Goal: Information Seeking & Learning: Compare options

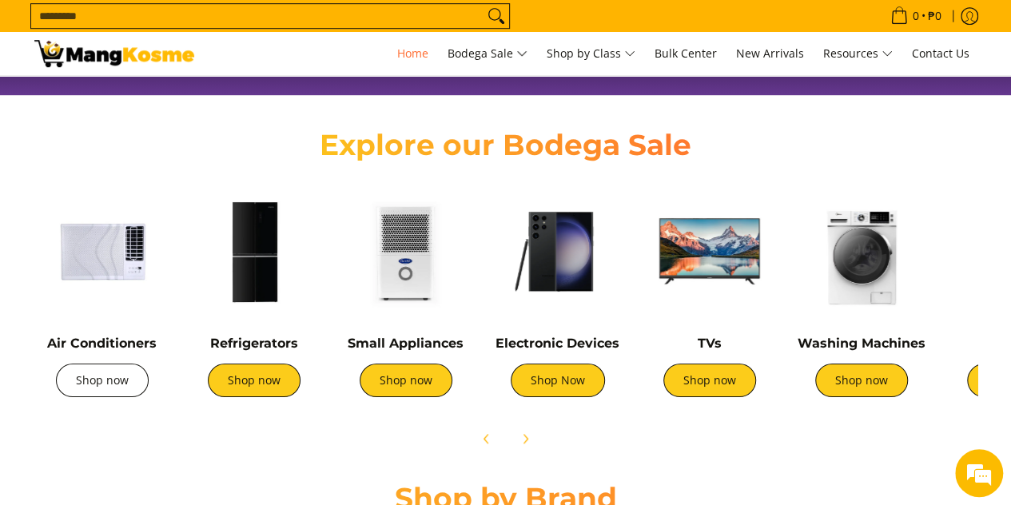
click at [64, 384] on link "Shop now" at bounding box center [102, 381] width 93 height 34
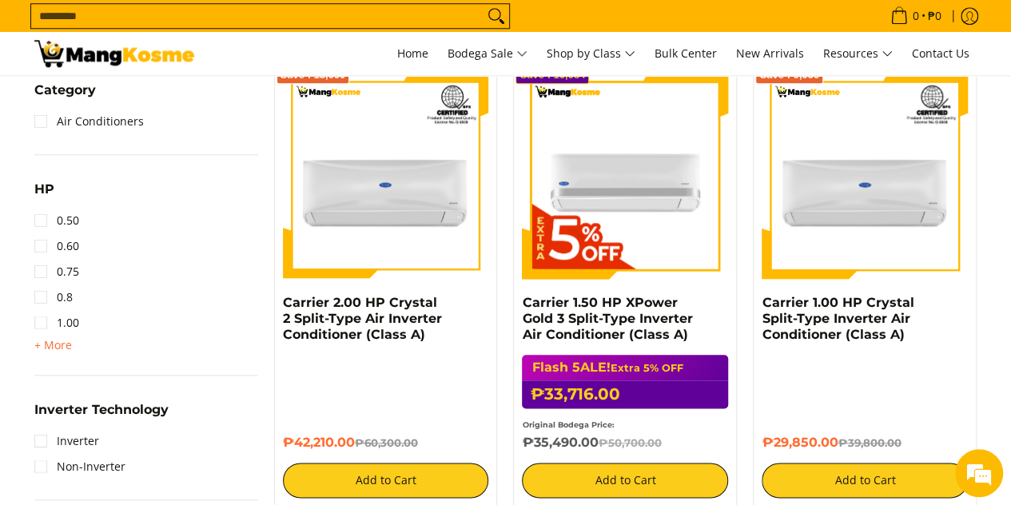
scroll to position [730, 0]
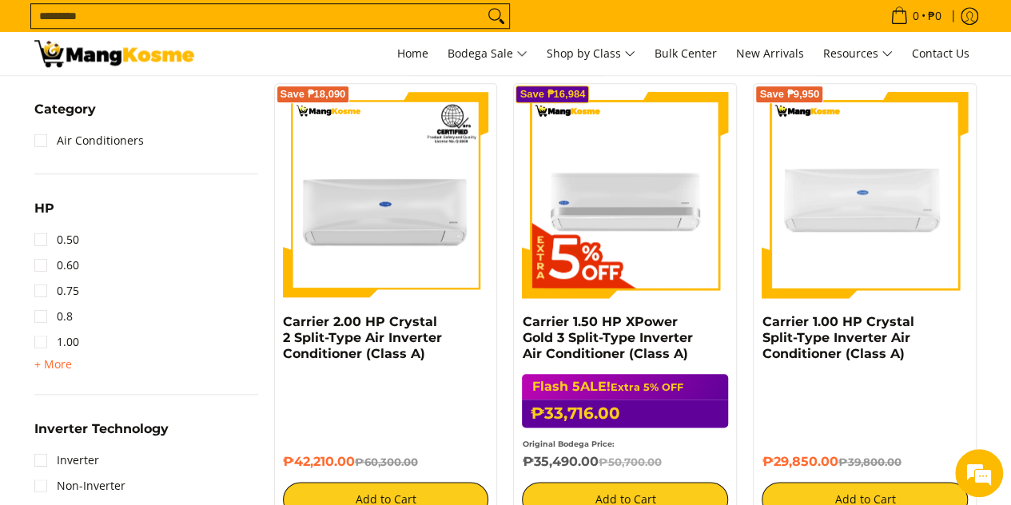
click at [900, 164] on img at bounding box center [865, 195] width 206 height 206
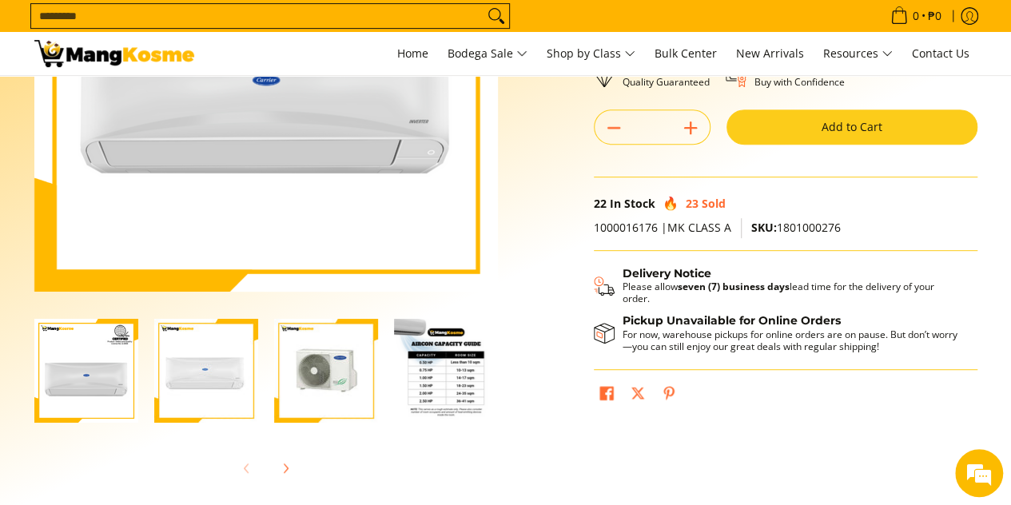
scroll to position [256, 0]
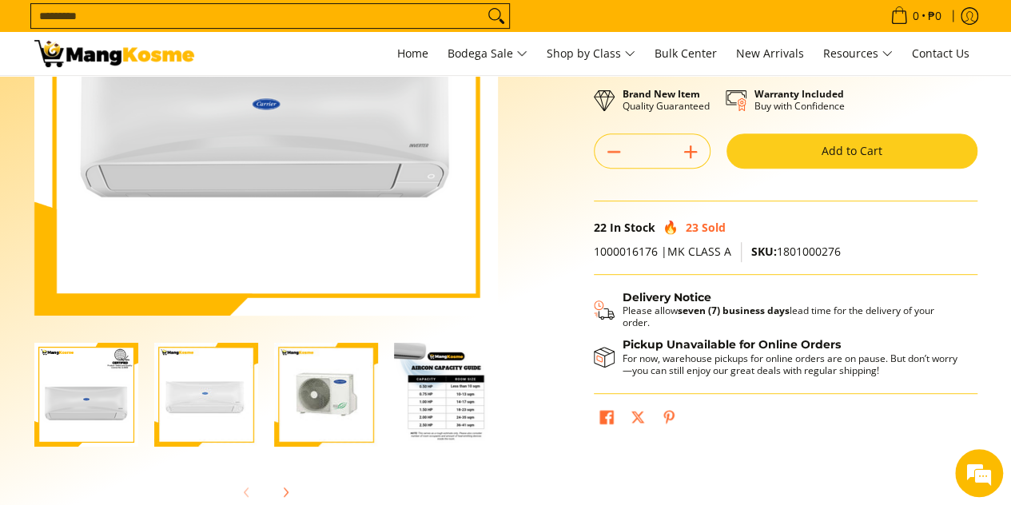
click at [215, 385] on img "carrier-crystal-split-type-aircon-mang-kosme" at bounding box center [206, 395] width 104 height 104
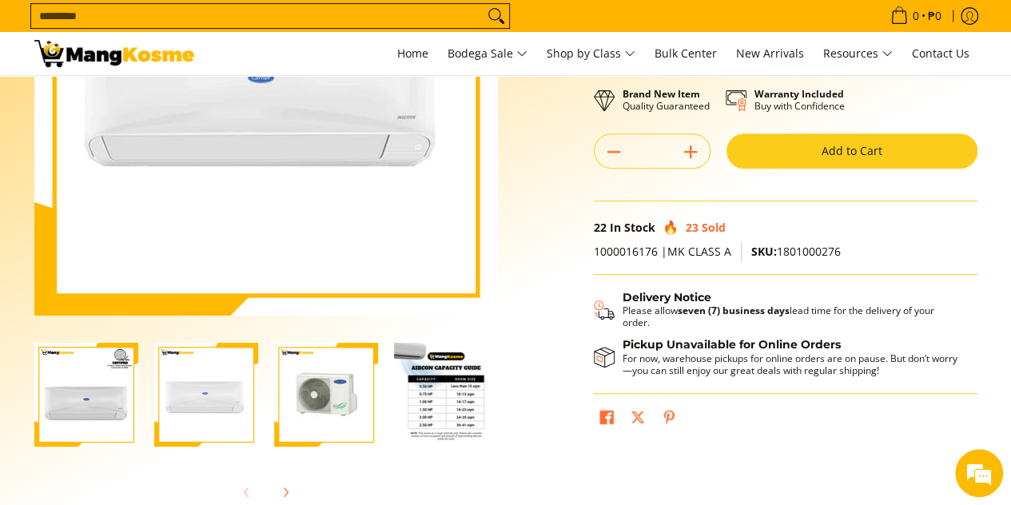
click at [317, 388] on img "Carrier 1.00 HP Crystal Split-Type Inverter Air Conditioner (Class A)-3" at bounding box center [326, 395] width 104 height 104
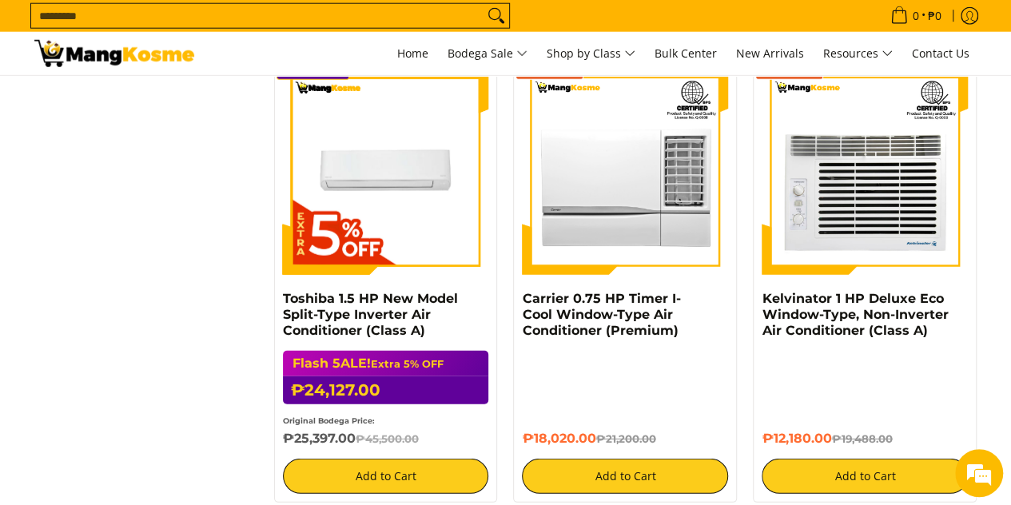
scroll to position [2017, 0]
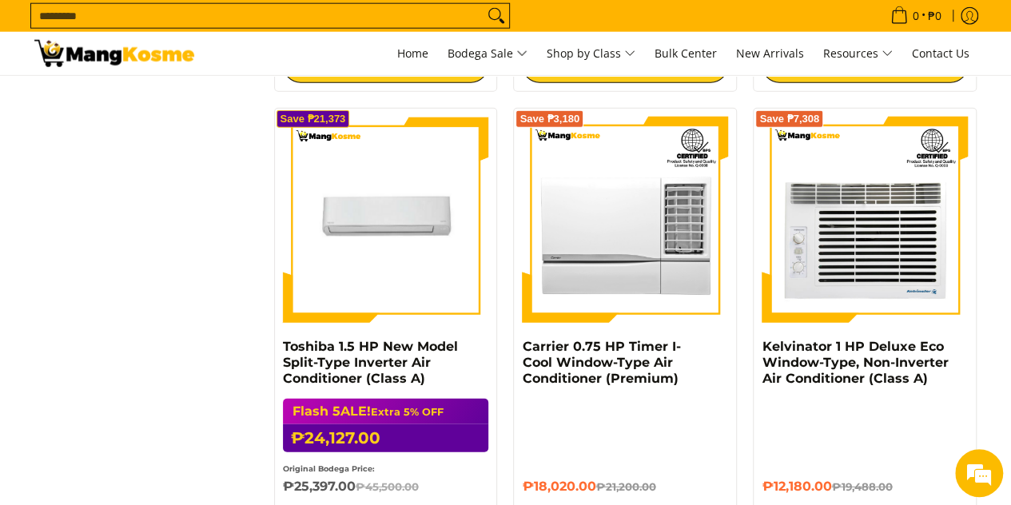
click at [420, 290] on img at bounding box center [386, 220] width 206 height 206
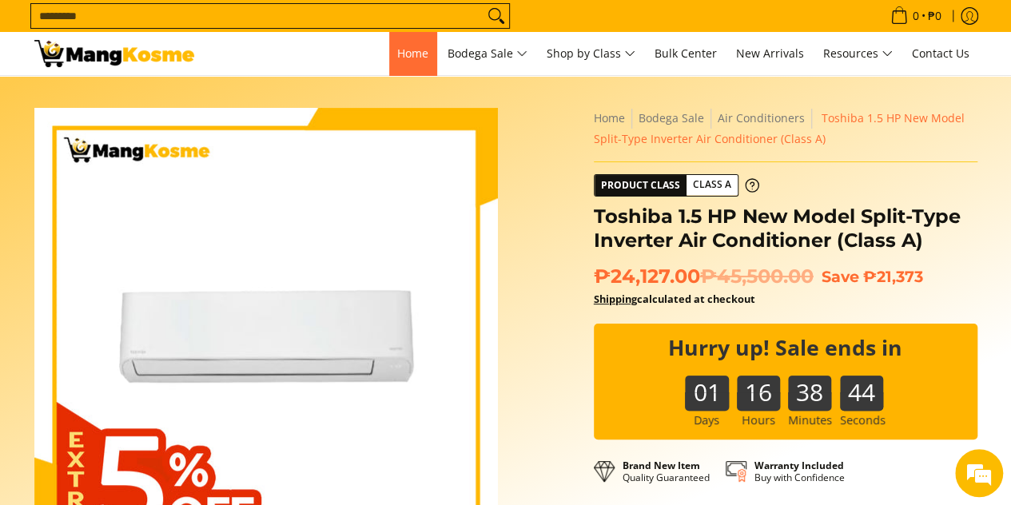
click at [414, 60] on span "Home" at bounding box center [412, 53] width 31 height 15
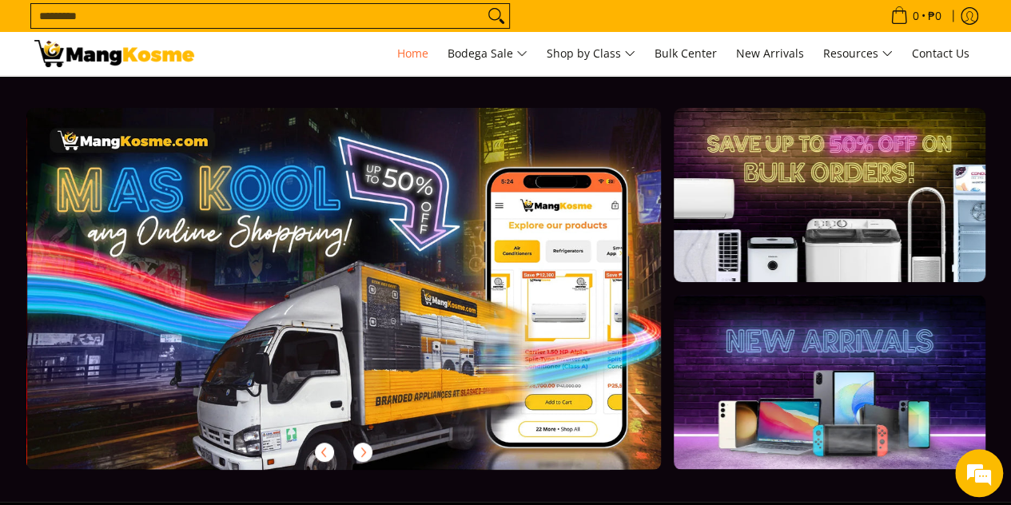
scroll to position [0, 636]
